Goal: Information Seeking & Learning: Learn about a topic

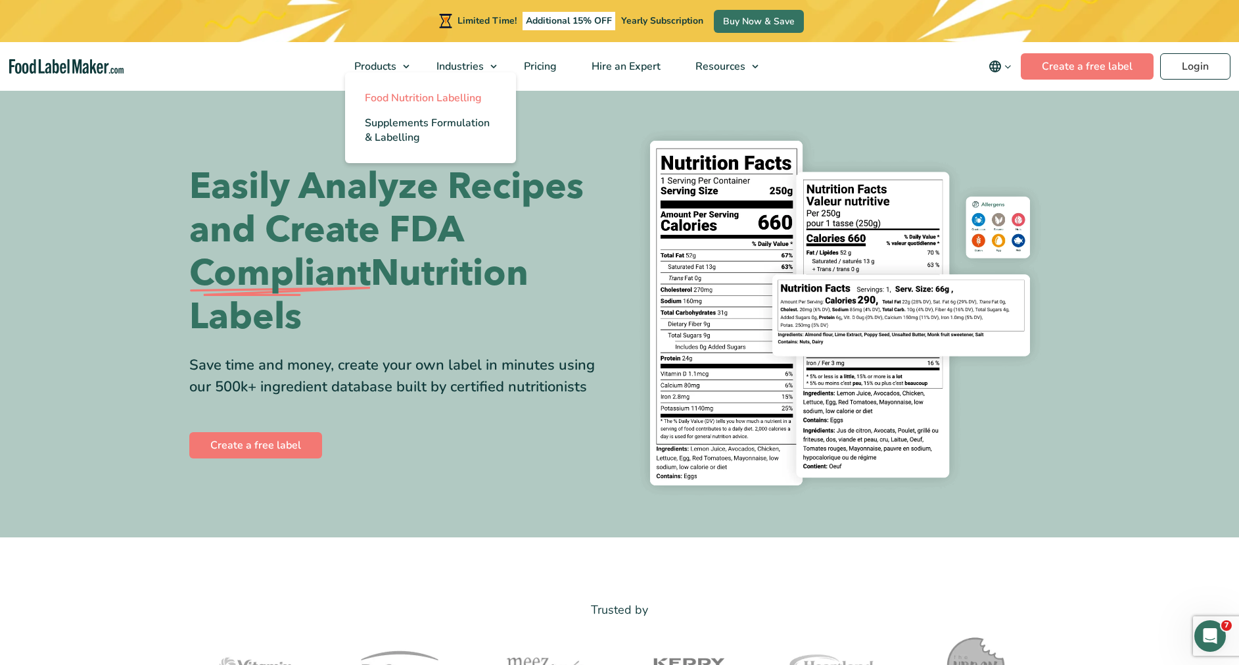
click at [385, 93] on span "Food Nutrition Labelling" at bounding box center [423, 98] width 117 height 14
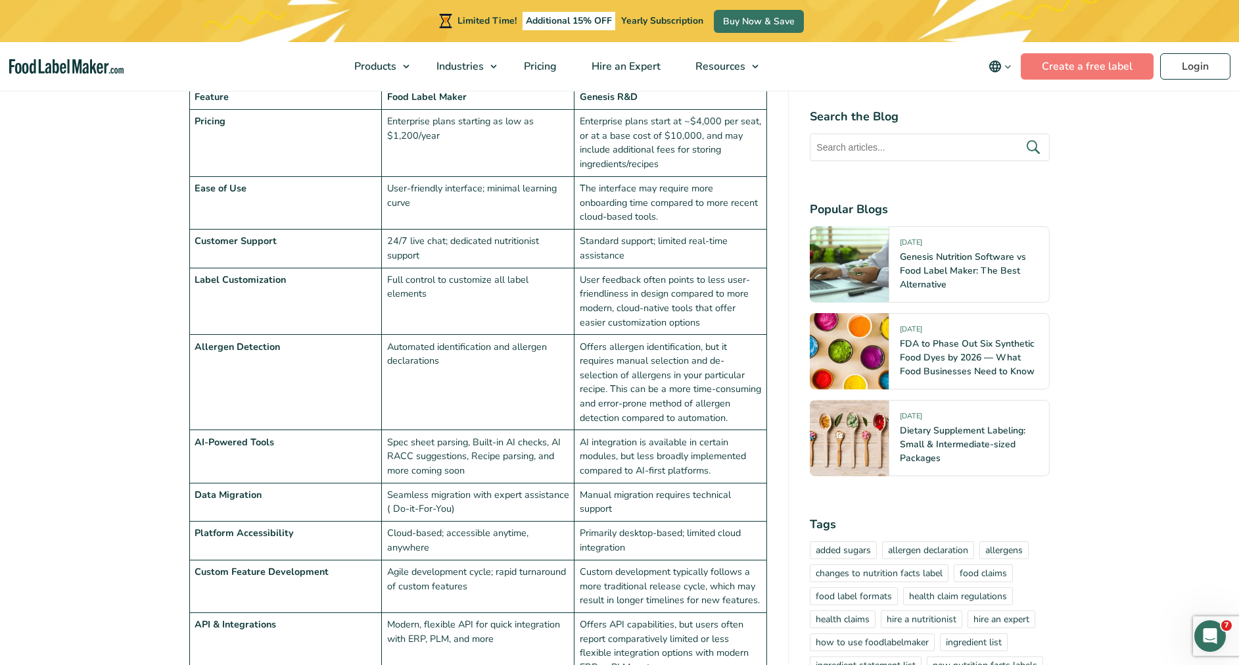
scroll to position [2610, 0]
click at [296, 267] on td "Label Customization" at bounding box center [285, 300] width 193 height 67
drag, startPoint x: 691, startPoint y: 600, endPoint x: 669, endPoint y: 604, distance: 22.1
click at [669, 612] on td "Offers API capabilities, but users often report comparatively limited or less f…" at bounding box center [671, 645] width 193 height 67
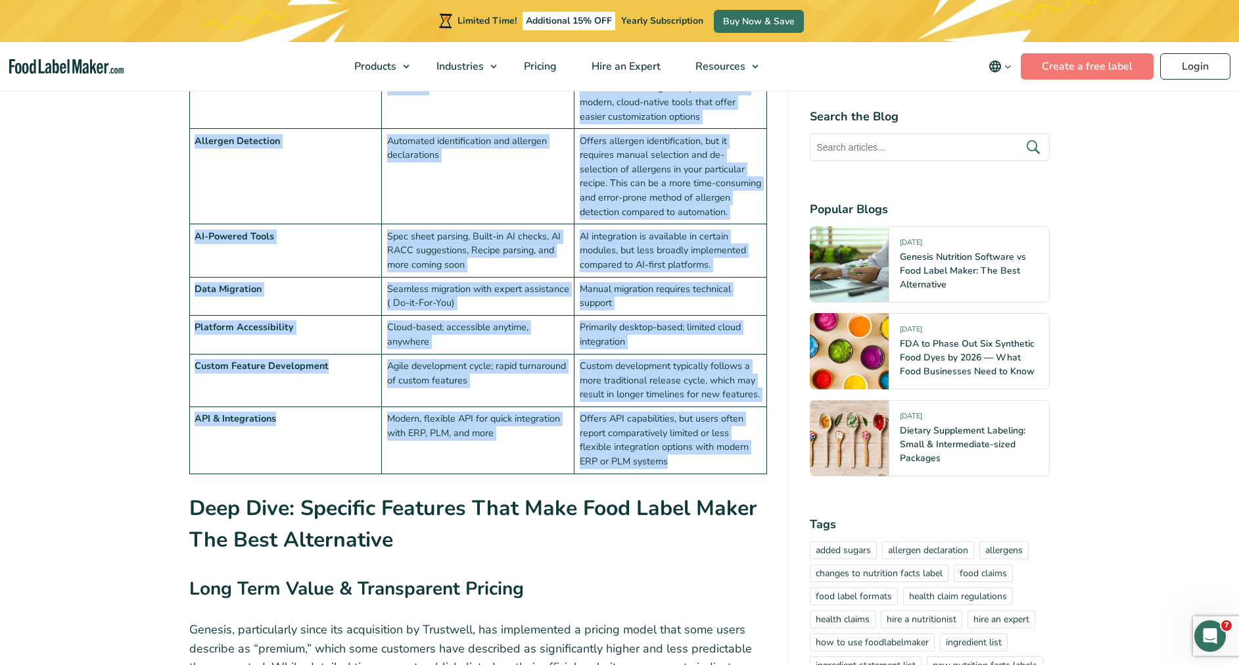
scroll to position [2448, 0]
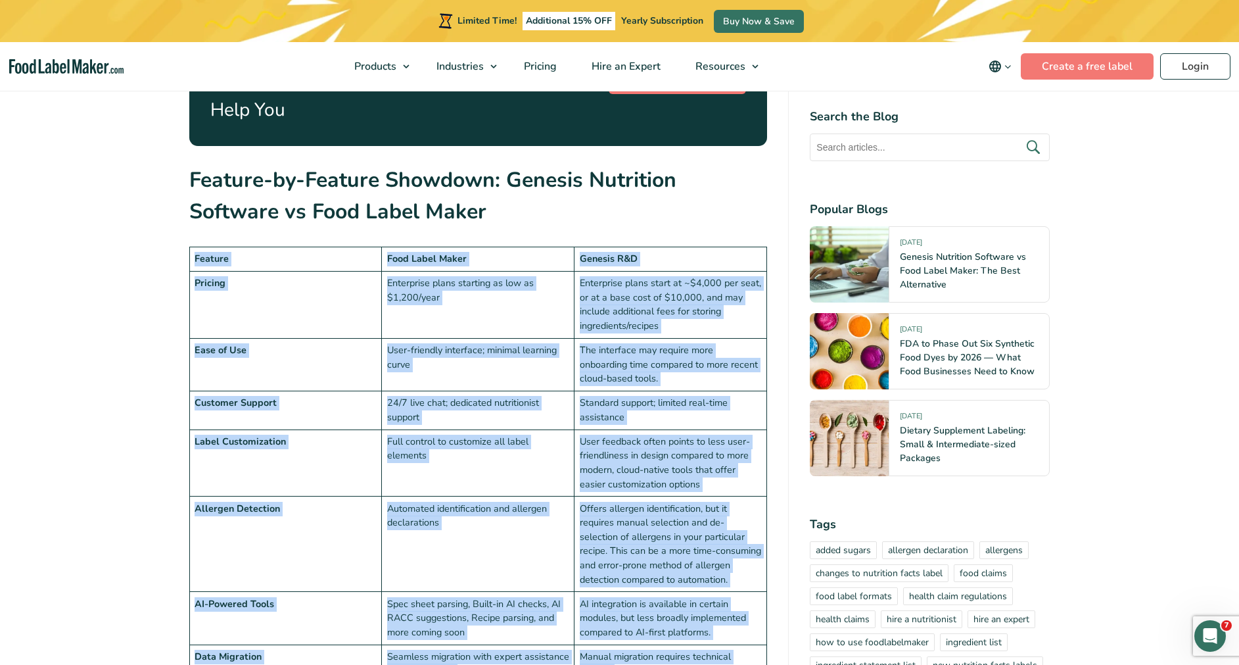
drag, startPoint x: 671, startPoint y: 604, endPoint x: 181, endPoint y: 189, distance: 641.1
click at [544, 73] on span "Pricing" at bounding box center [539, 66] width 38 height 14
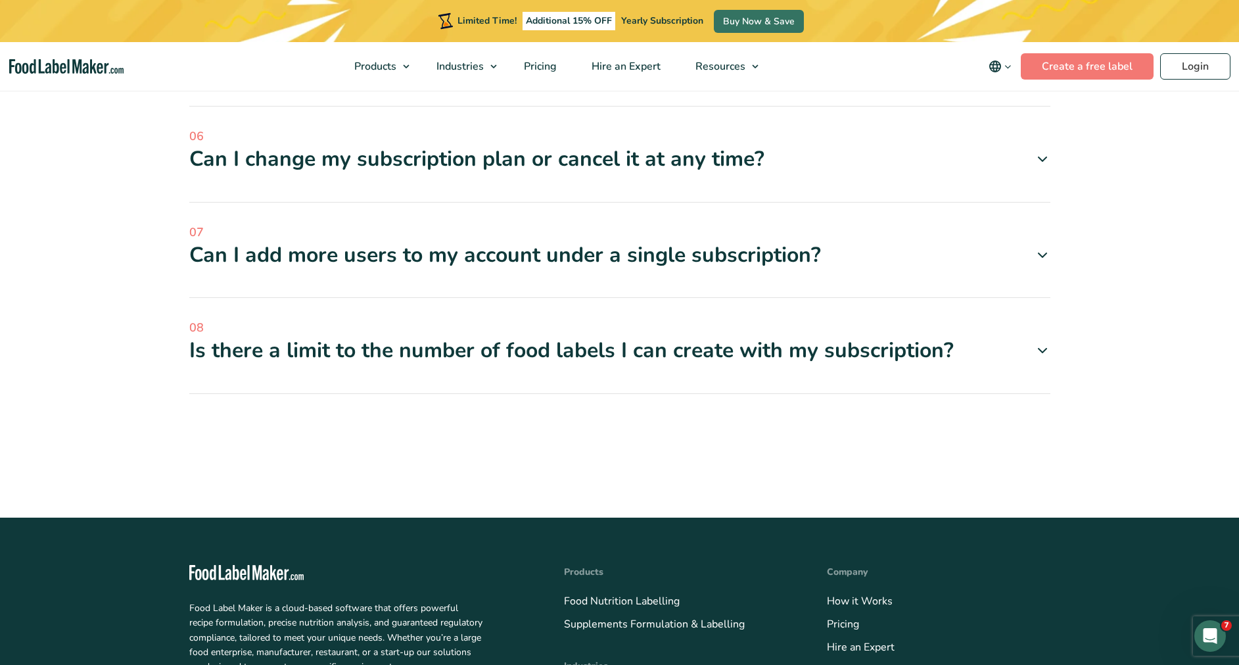
scroll to position [4792, 0]
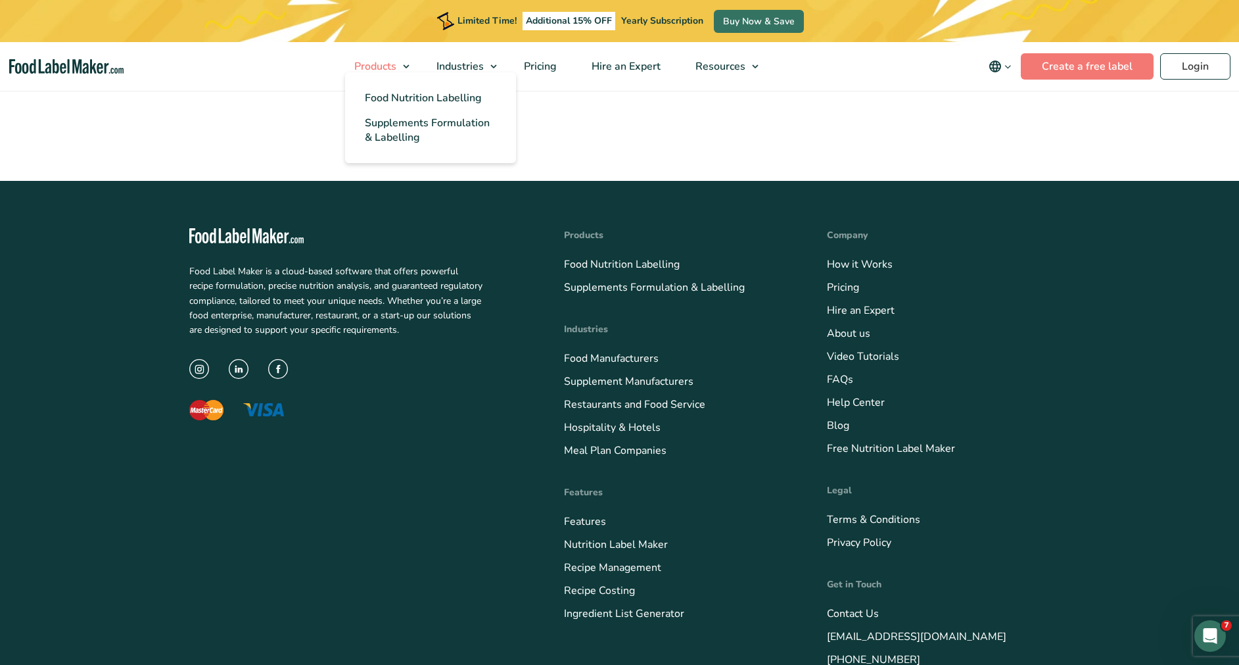
click at [393, 64] on span "Products" at bounding box center [373, 66] width 47 height 14
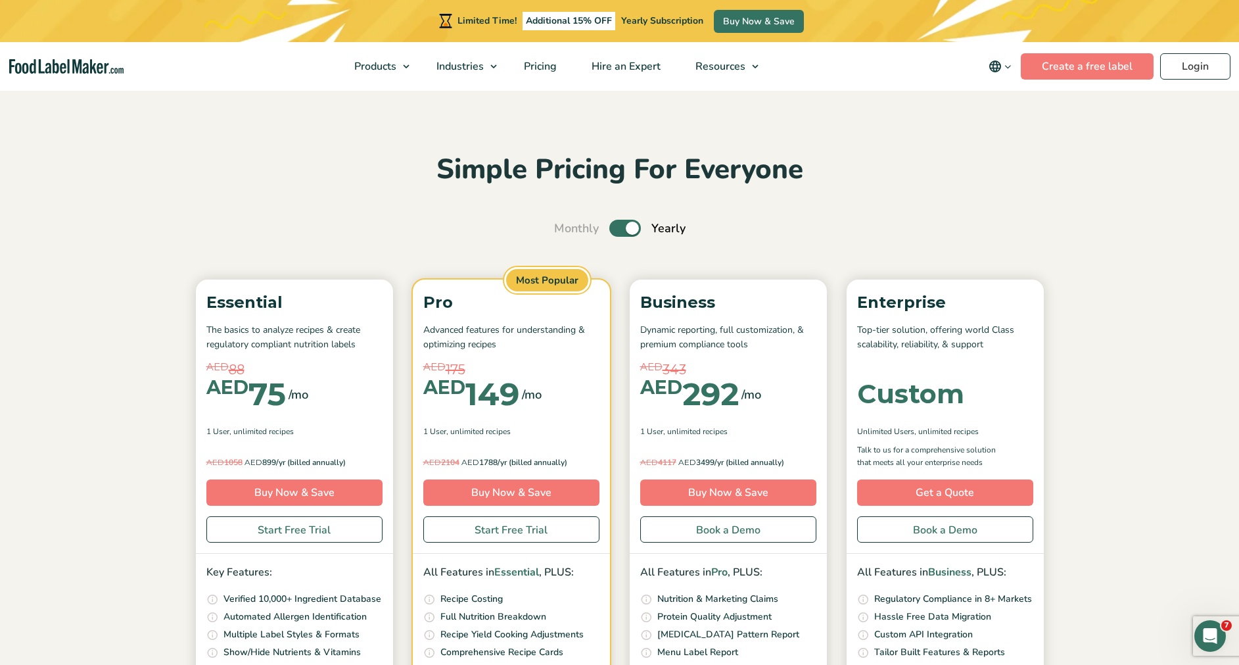
click at [85, 71] on img "main navigation" at bounding box center [66, 66] width 114 height 15
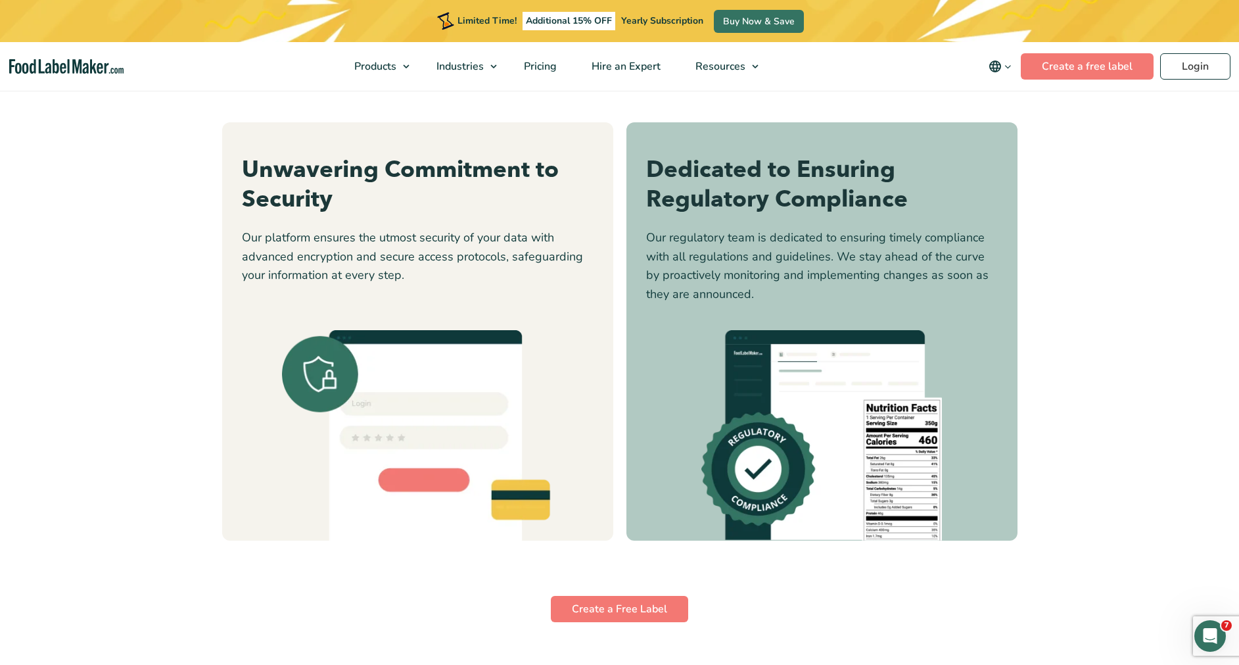
scroll to position [4022, 0]
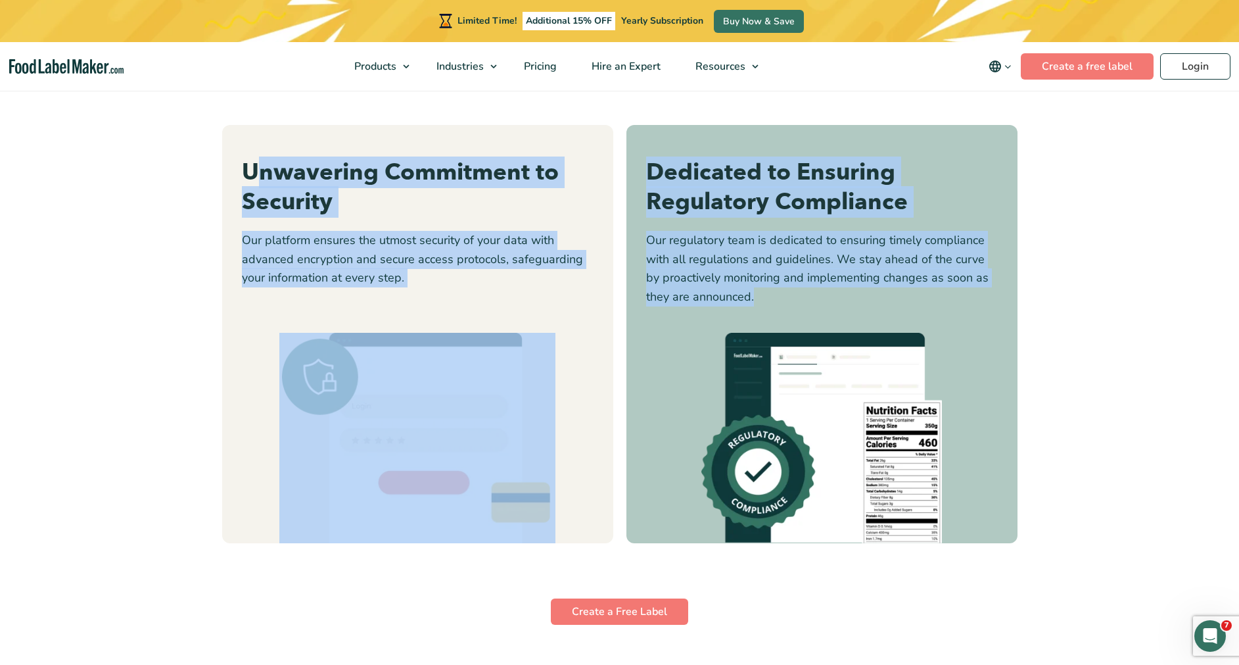
drag, startPoint x: 256, startPoint y: 163, endPoint x: 873, endPoint y: 293, distance: 630.4
click at [873, 293] on div "Unwavering Commitment to Security Our platform ensures the utmost security of y…" at bounding box center [620, 334] width 796 height 418
drag, startPoint x: 873, startPoint y: 293, endPoint x: 757, endPoint y: 263, distance: 119.6
drag, startPoint x: 757, startPoint y: 263, endPoint x: 396, endPoint y: 164, distance: 374.2
click at [396, 164] on h3 "Unwavering Commitment to Security" at bounding box center [418, 188] width 352 height 60
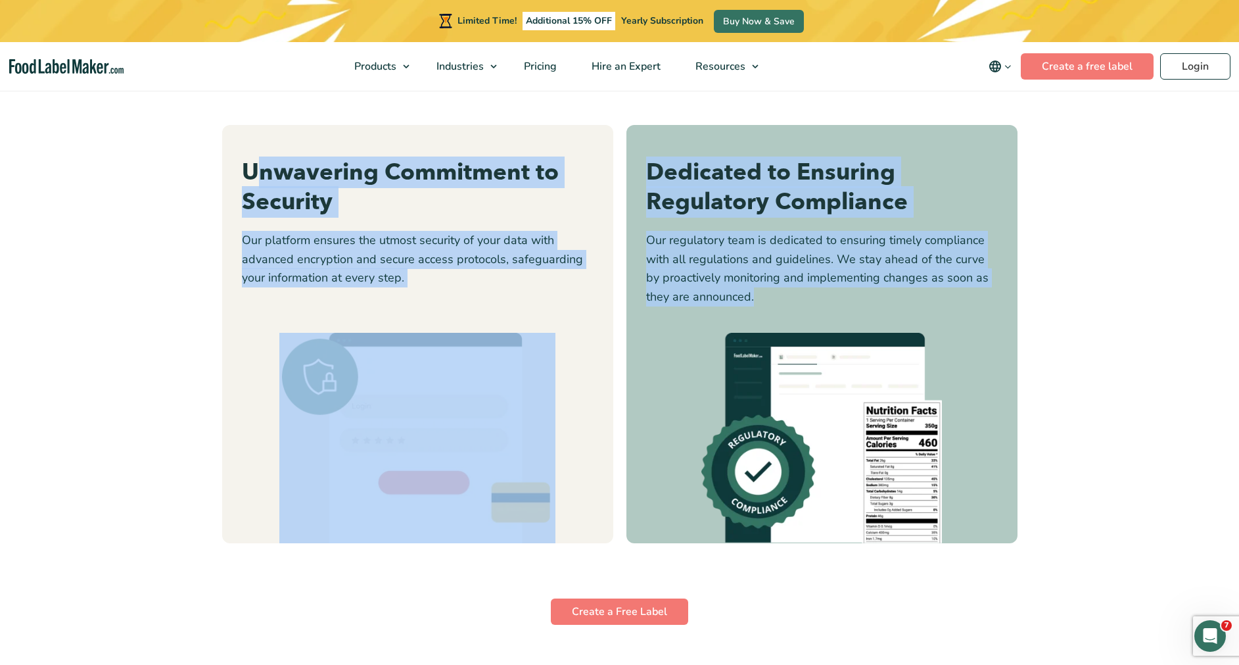
click at [280, 183] on h3 "Unwavering Commitment to Security" at bounding box center [418, 188] width 352 height 60
drag, startPoint x: 441, startPoint y: 180, endPoint x: 845, endPoint y: 294, distance: 420.3
click at [845, 294] on div "Unwavering Commitment to Security Our platform ensures the utmost security of y…" at bounding box center [620, 334] width 796 height 418
drag, startPoint x: 845, startPoint y: 294, endPoint x: 748, endPoint y: 249, distance: 106.8
click at [532, 217] on h3 "Unwavering Commitment to Security" at bounding box center [418, 188] width 352 height 60
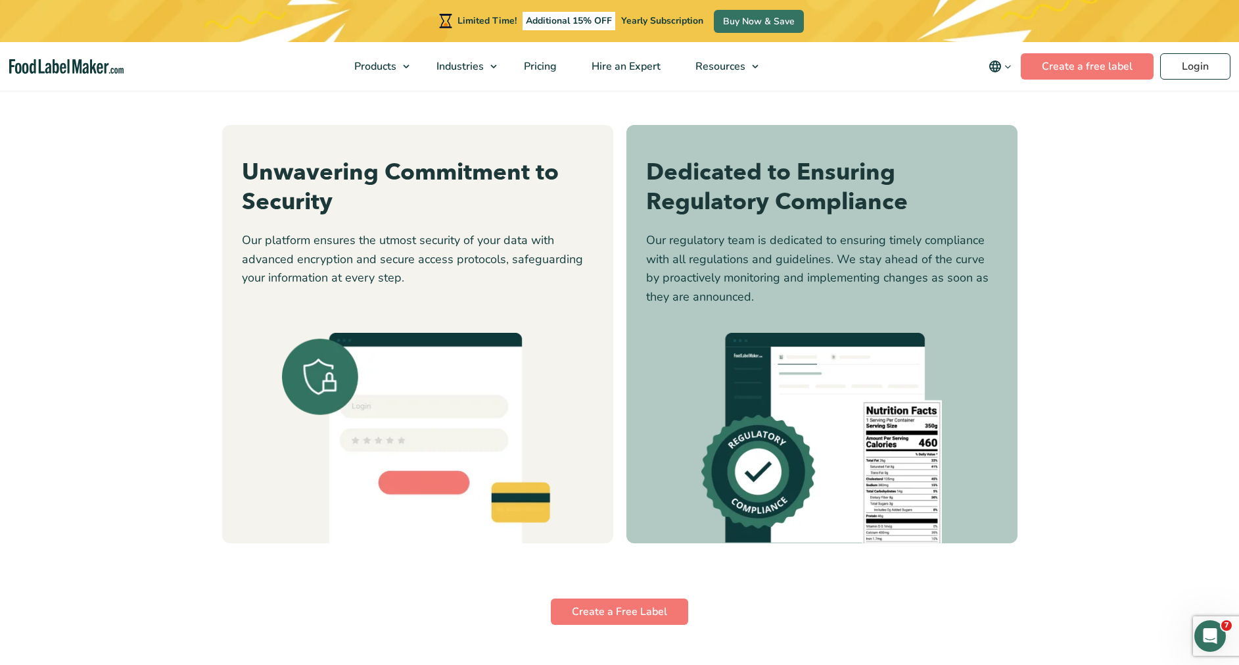
click at [100, 67] on img "main navigation" at bounding box center [66, 66] width 114 height 15
click at [44, 64] on img "main navigation" at bounding box center [66, 66] width 114 height 15
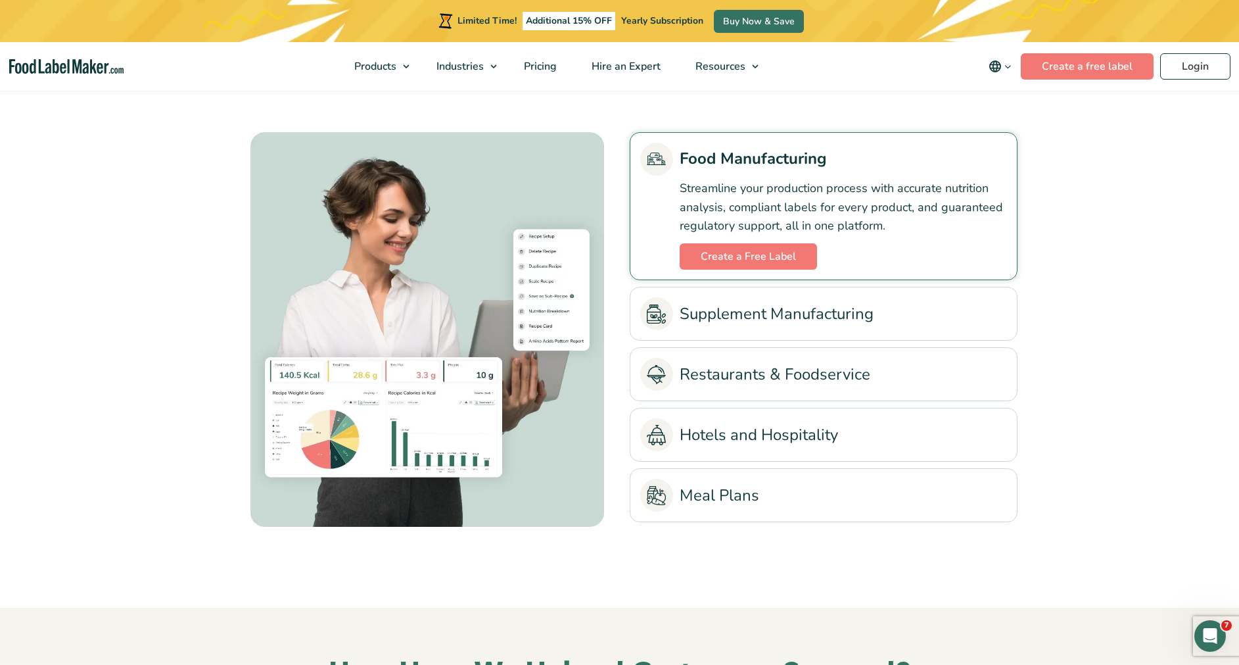
scroll to position [2975, 0]
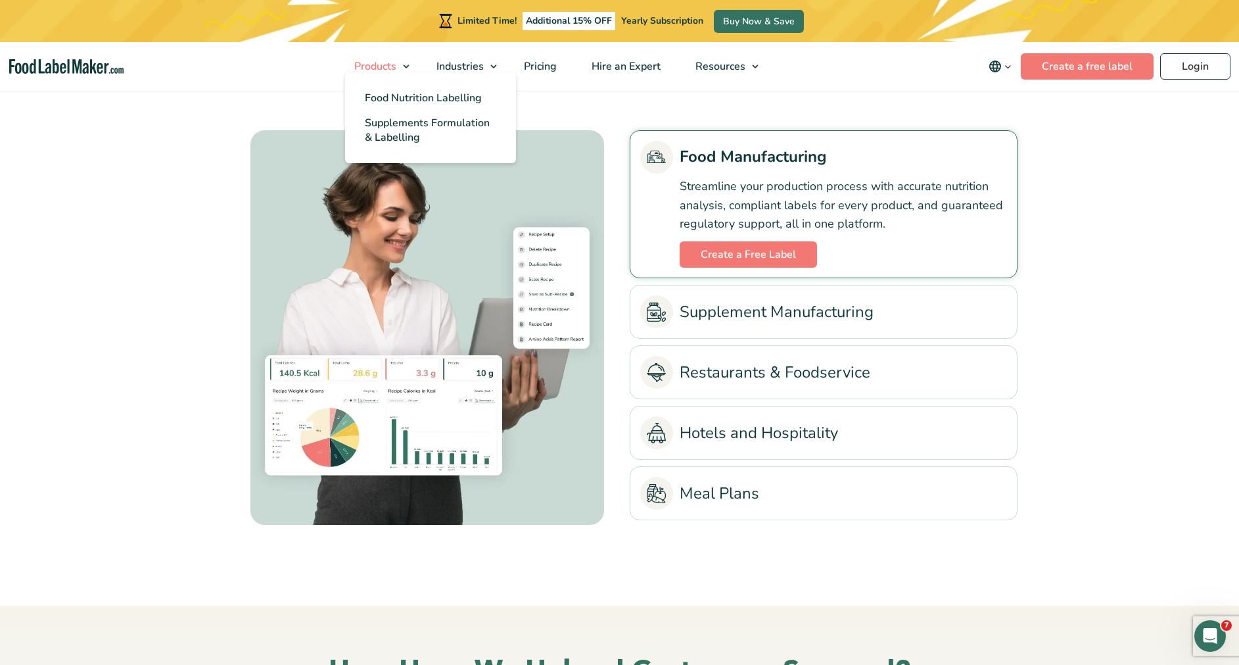
click at [405, 66] on link "Products" at bounding box center [376, 66] width 79 height 49
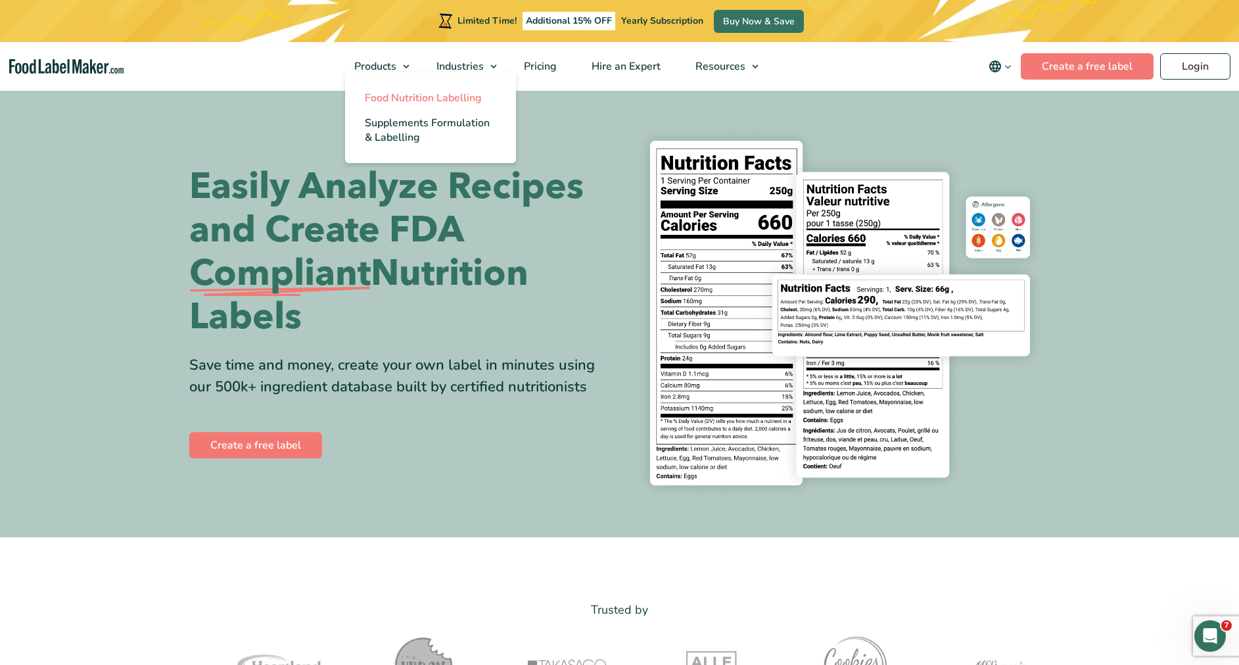
click at [483, 101] on link "Food Nutrition Labelling" at bounding box center [430, 97] width 171 height 25
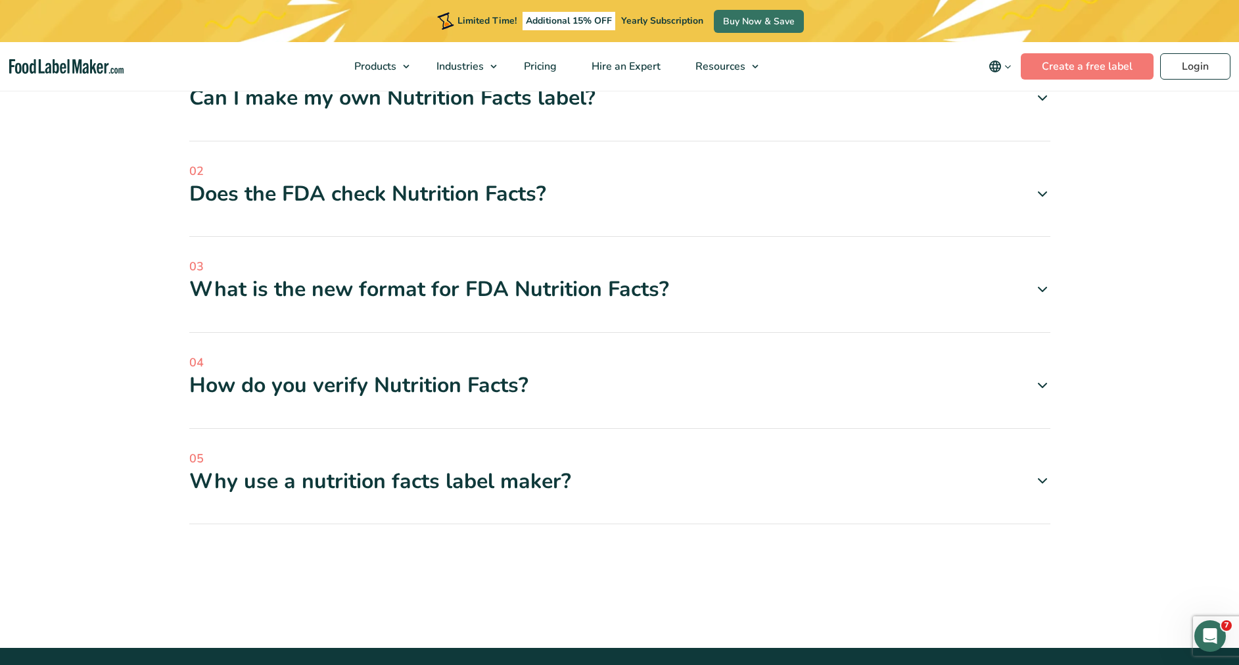
scroll to position [4029, 0]
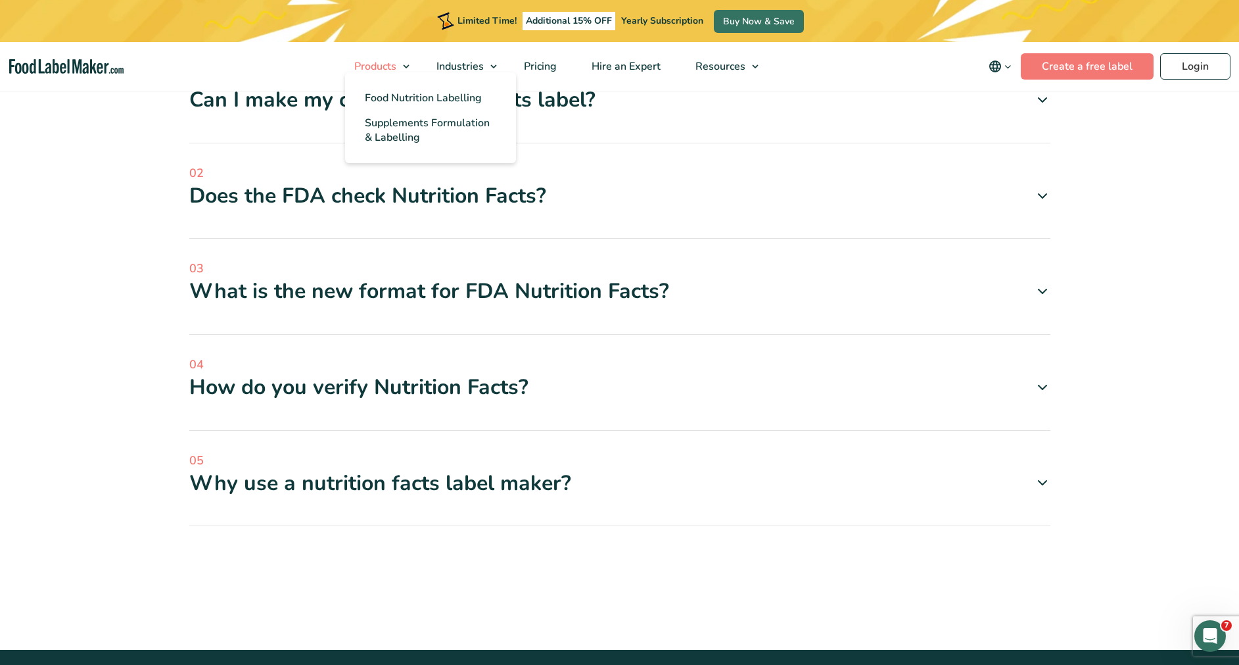
click at [386, 53] on link "Products" at bounding box center [376, 66] width 79 height 49
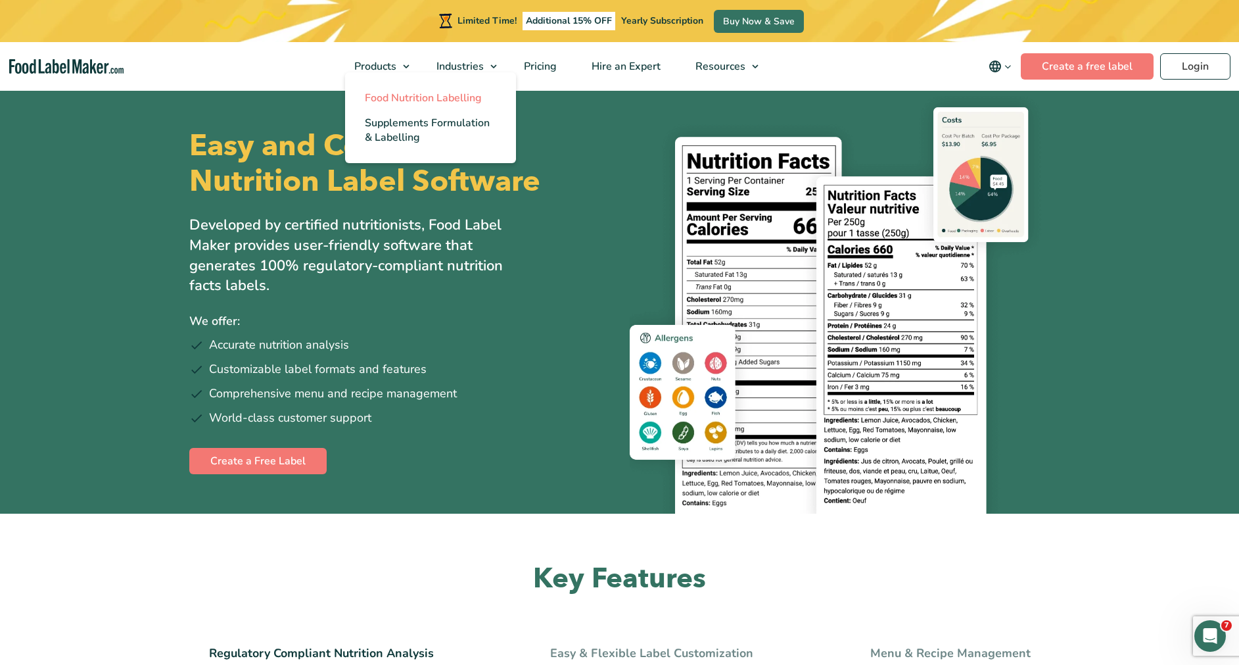
click at [451, 93] on span "Food Nutrition Labelling" at bounding box center [423, 98] width 117 height 14
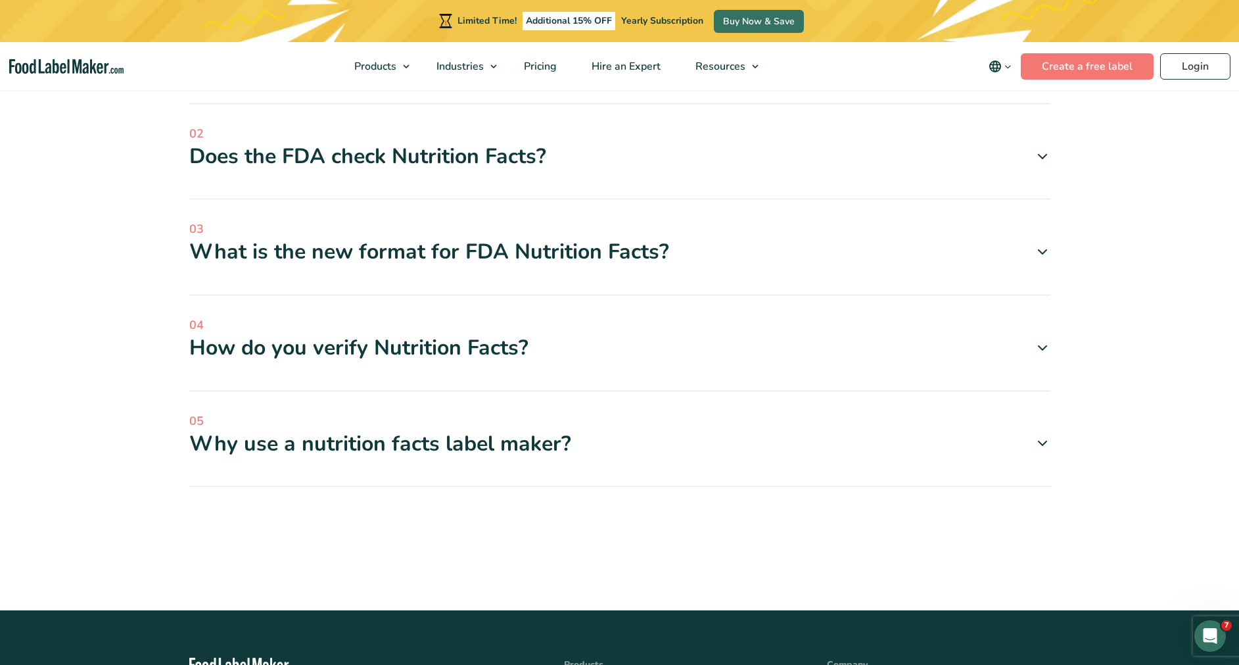
scroll to position [4069, 0]
click at [377, 58] on link "Products" at bounding box center [376, 66] width 79 height 49
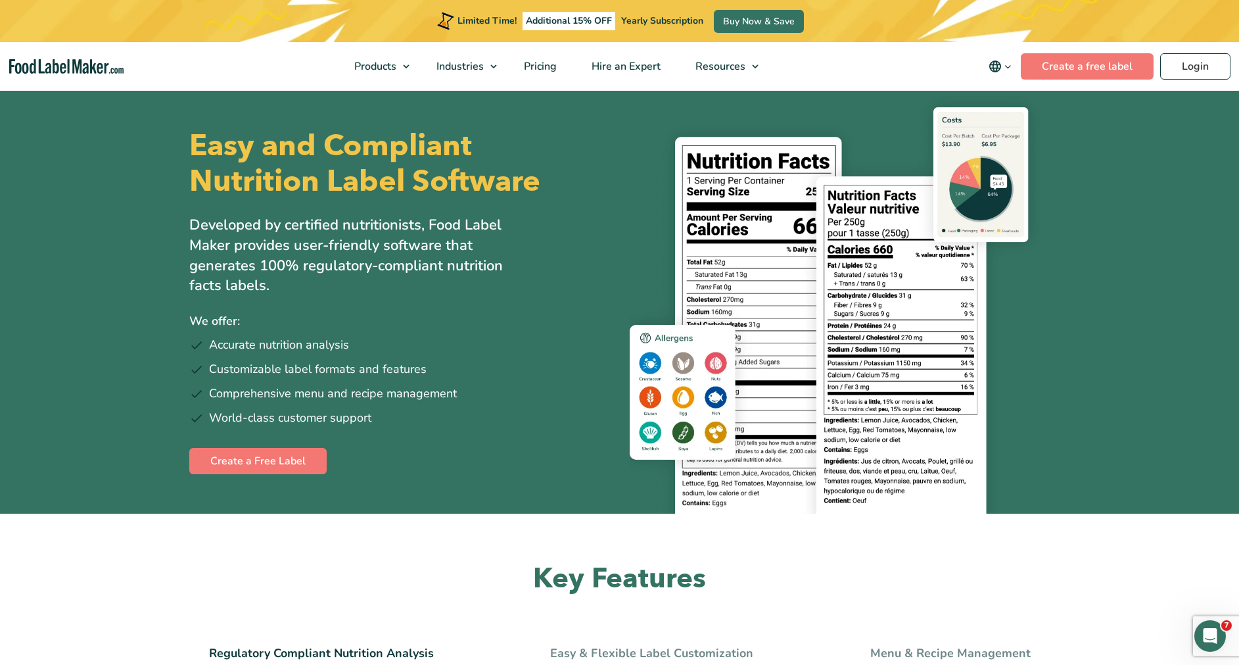
click at [103, 59] on img "main navigation" at bounding box center [66, 66] width 114 height 15
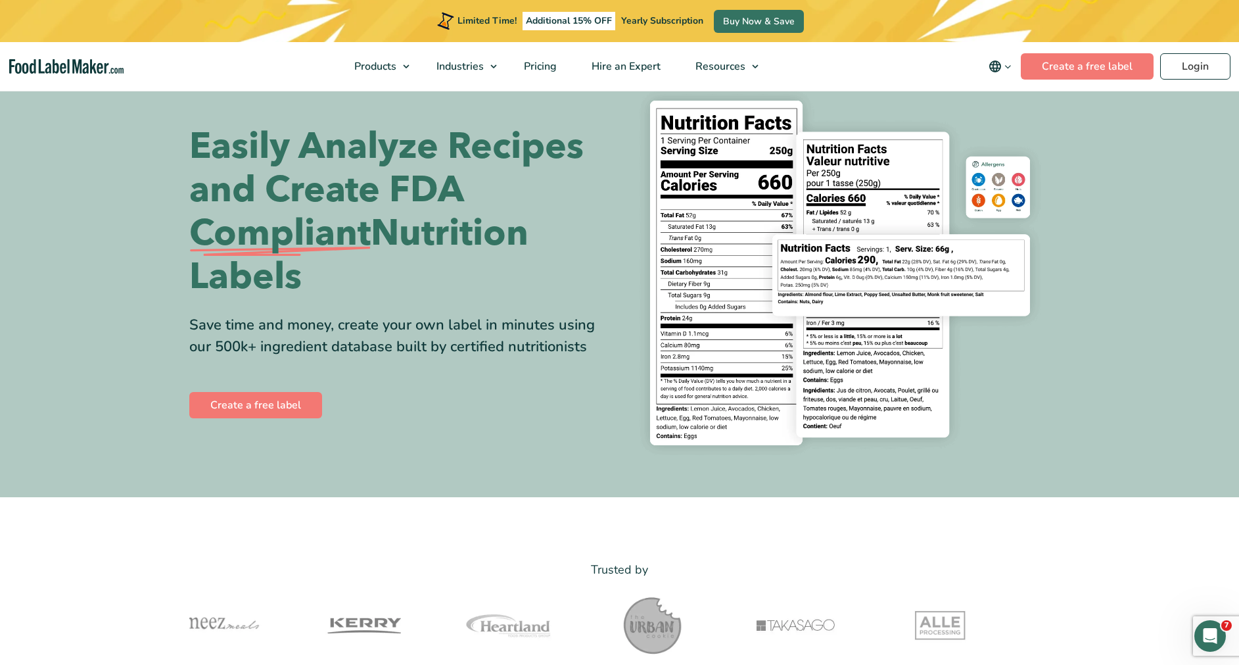
scroll to position [29, 0]
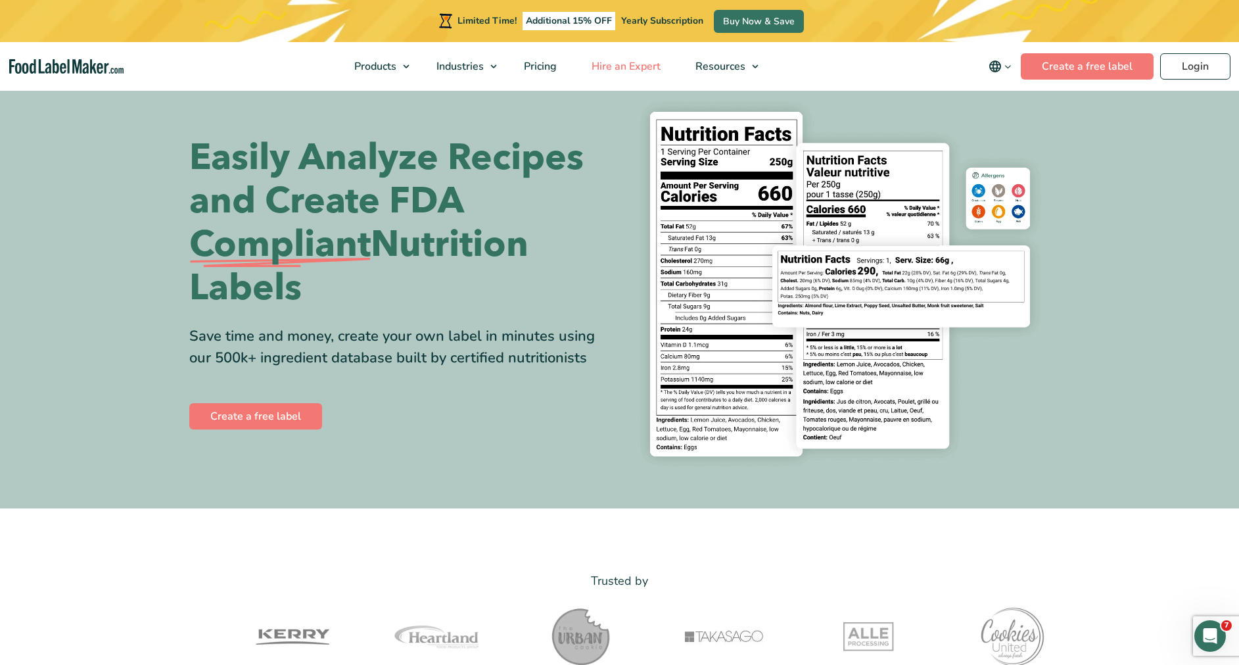
click at [635, 59] on link "Hire an Expert" at bounding box center [625, 66] width 101 height 49
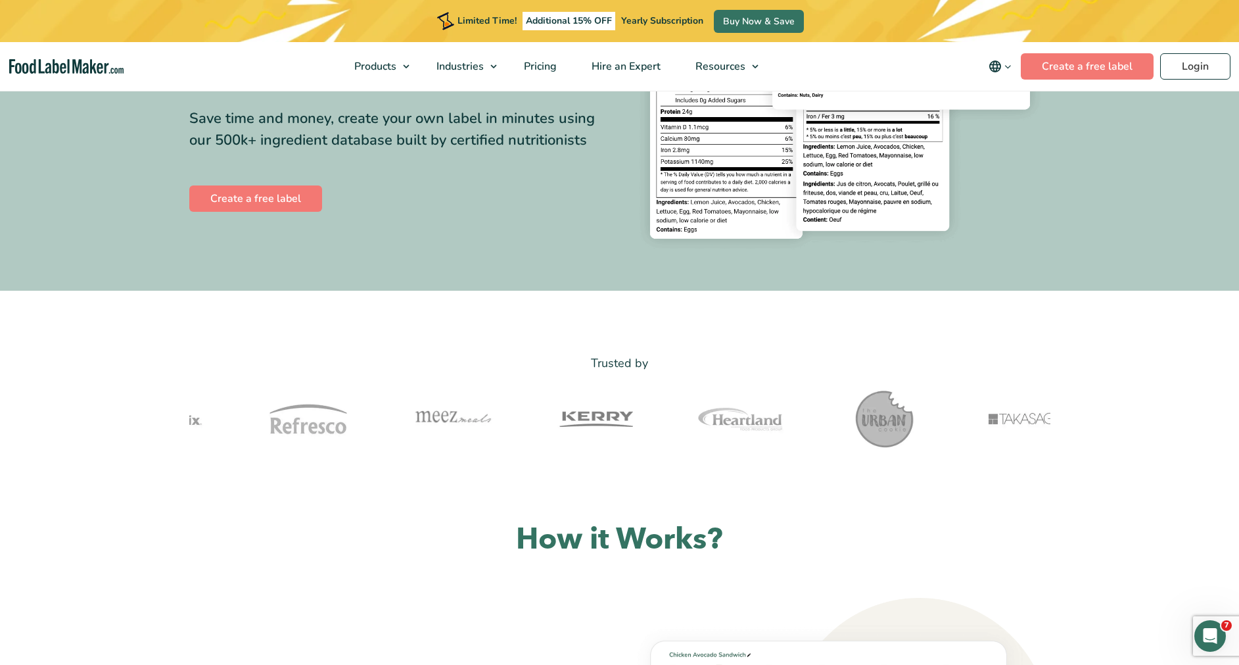
drag, startPoint x: 422, startPoint y: 416, endPoint x: 420, endPoint y: 433, distance: 17.3
click at [420, 433] on img at bounding box center [453, 419] width 132 height 66
